Goal: Information Seeking & Learning: Find specific fact

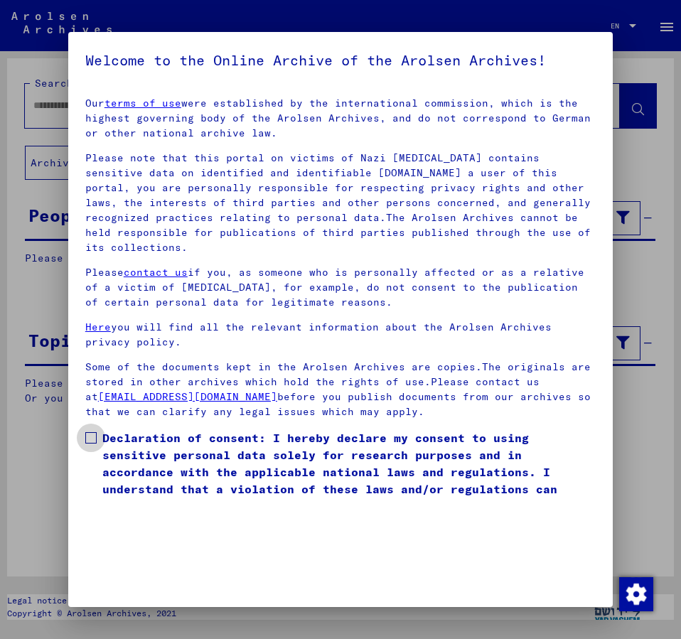
click at [94, 432] on span at bounding box center [90, 437] width 11 height 11
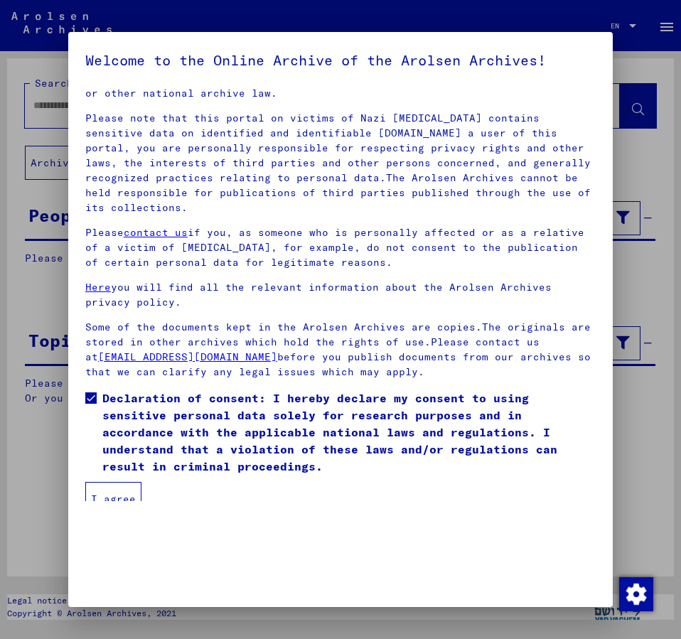
click at [101, 482] on button "I agree" at bounding box center [113, 499] width 56 height 34
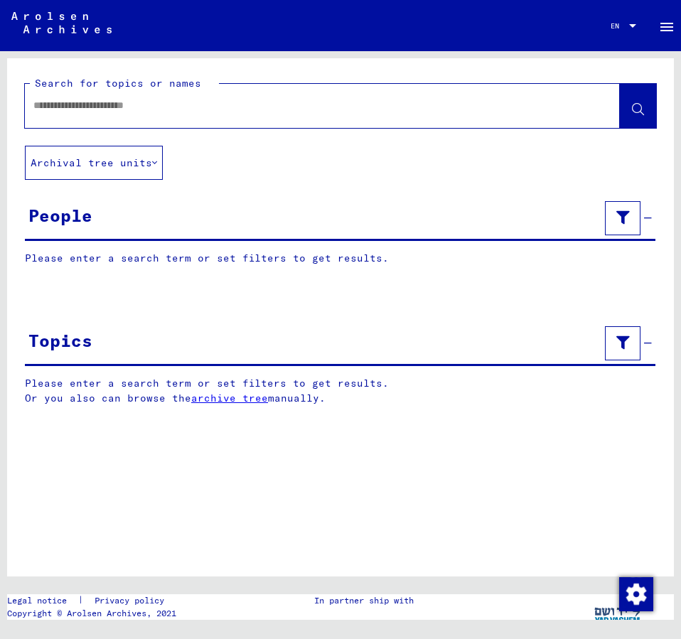
click at [63, 103] on input "text" at bounding box center [309, 105] width 552 height 15
type input "**********"
click at [632, 114] on button at bounding box center [638, 106] width 36 height 44
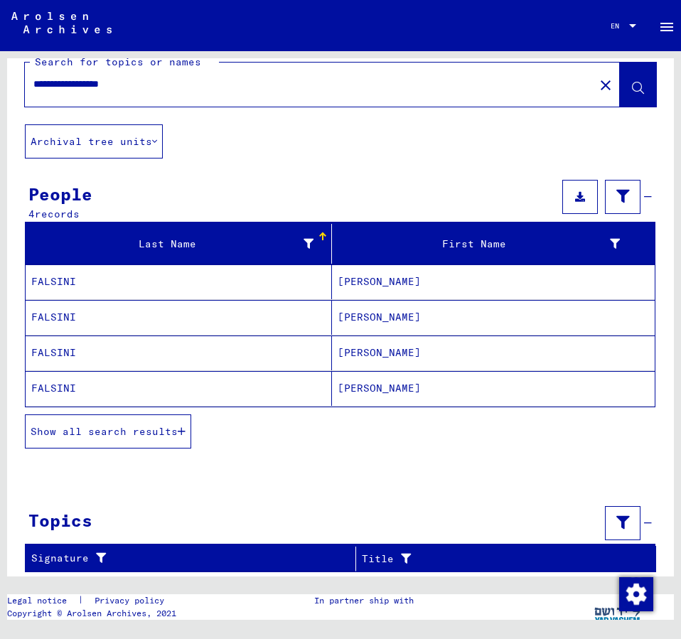
scroll to position [28, 0]
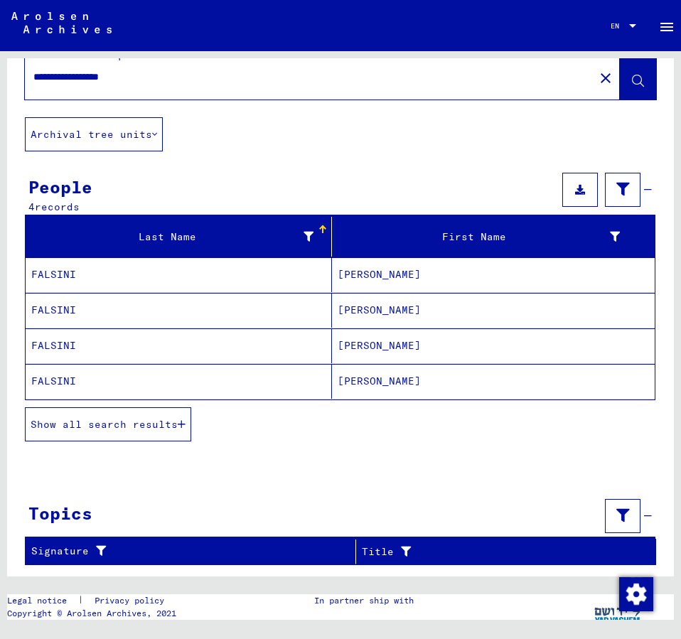
click at [361, 340] on mat-cell "[PERSON_NAME]" at bounding box center [493, 345] width 323 height 35
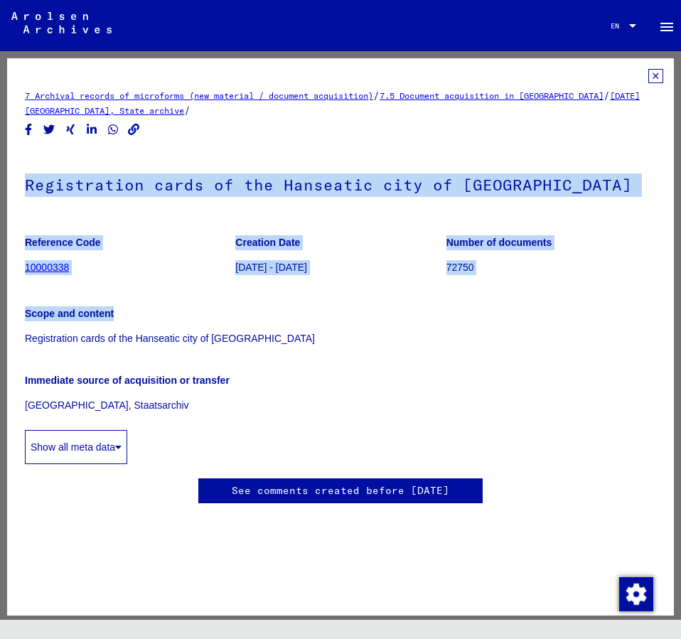
drag, startPoint x: 451, startPoint y: 31, endPoint x: 474, endPoint y: 255, distance: 224.5
click at [444, 318] on mat-sidenav-content "Search Browse archive Detailed questions/information about the documents? Send …" at bounding box center [340, 319] width 681 height 639
